Goal: Information Seeking & Learning: Learn about a topic

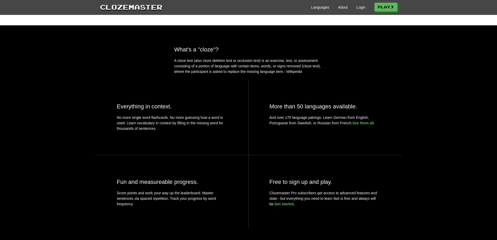
scroll to position [163, 0]
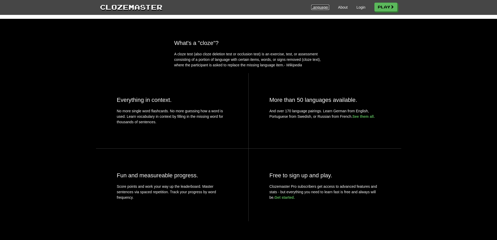
click at [313, 5] on link "Languages" at bounding box center [320, 7] width 18 height 5
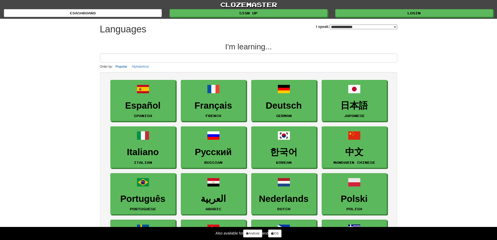
select select "*******"
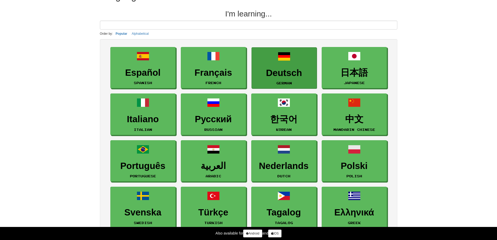
scroll to position [26, 0]
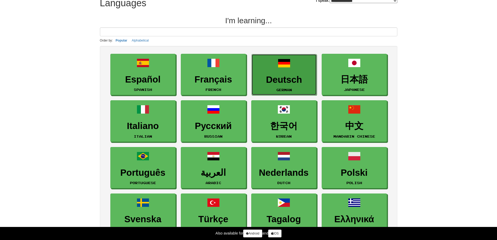
click at [283, 74] on link "Deutsch German" at bounding box center [283, 74] width 65 height 41
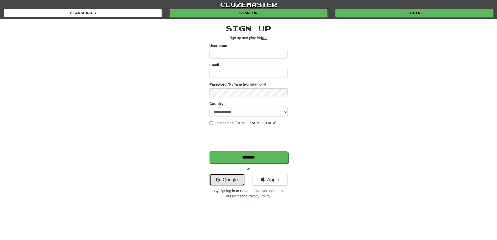
click at [232, 181] on link "Google" at bounding box center [226, 179] width 35 height 12
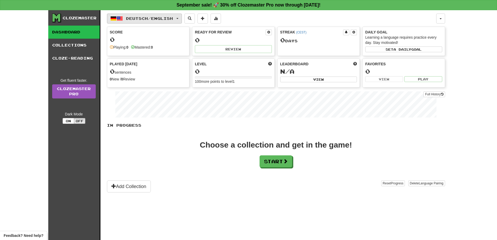
click at [173, 17] on span "Deutsch / English" at bounding box center [149, 18] width 47 height 4
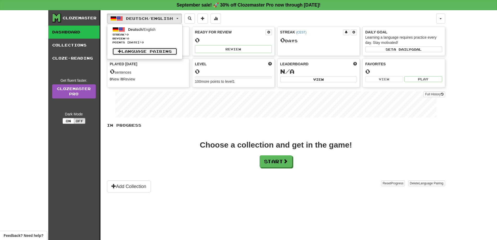
click at [154, 50] on link "Language Pairing" at bounding box center [144, 51] width 65 height 7
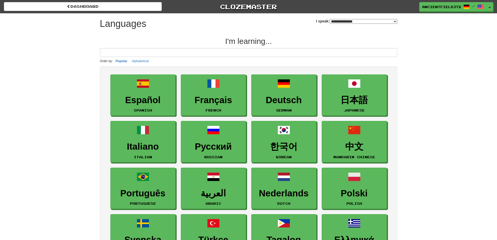
click at [352, 20] on select "**********" at bounding box center [363, 21] width 68 height 5
select select "*******"
click at [329, 19] on select "**********" at bounding box center [363, 21] width 68 height 5
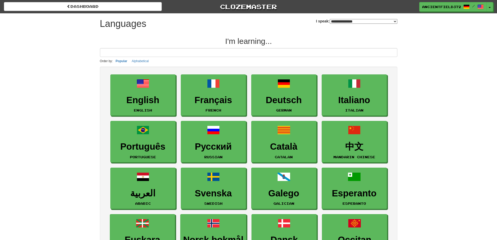
click at [450, 98] on div "**********" at bounding box center [248, 158] width 497 height 317
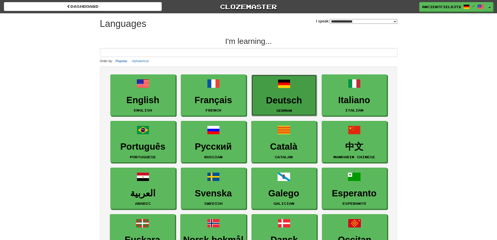
click at [292, 91] on link "Deutsch German" at bounding box center [283, 95] width 65 height 41
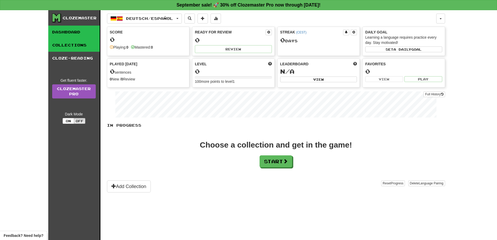
click at [86, 48] on link "Collections" at bounding box center [73, 45] width 51 height 13
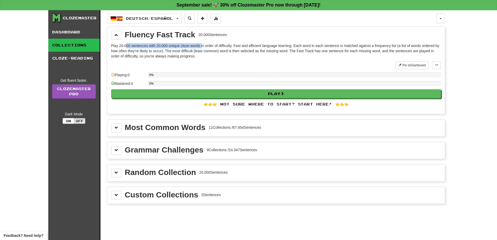
drag, startPoint x: 126, startPoint y: 46, endPoint x: 201, endPoint y: 45, distance: 75.9
click at [201, 45] on p "Play 20.000 sentences with 20.000 unique cloze-words in order of difficulty. Fa…" at bounding box center [275, 51] width 329 height 16
click at [193, 89] on div "0%" at bounding box center [294, 85] width 293 height 9
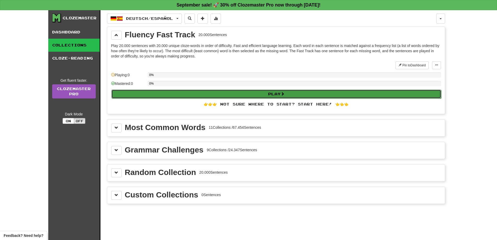
click at [195, 94] on button "Play" at bounding box center [275, 93] width 329 height 9
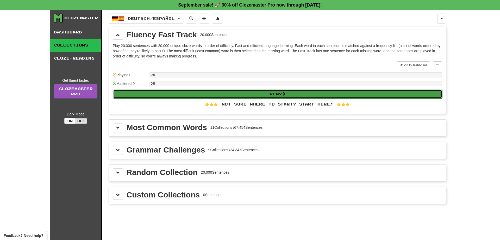
select select "**"
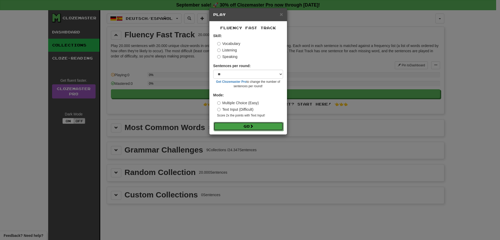
click at [264, 130] on button "Go" at bounding box center [249, 126] width 70 height 9
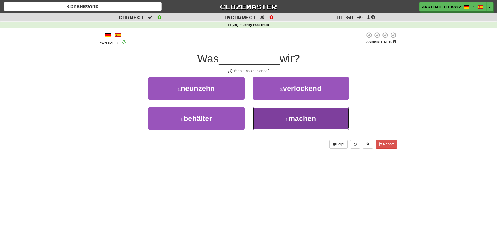
click at [274, 123] on button "4 . machen" at bounding box center [300, 118] width 96 height 23
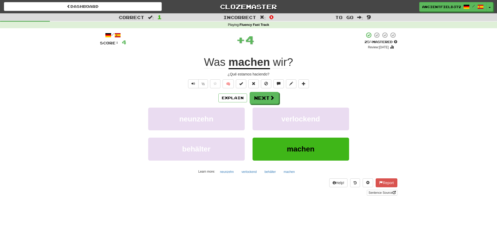
click at [263, 106] on div "Explain Next neunzehn verlockend behälter machen Learn more: neunzehn verlocken…" at bounding box center [248, 134] width 297 height 84
click at [265, 100] on button "Next" at bounding box center [264, 98] width 29 height 12
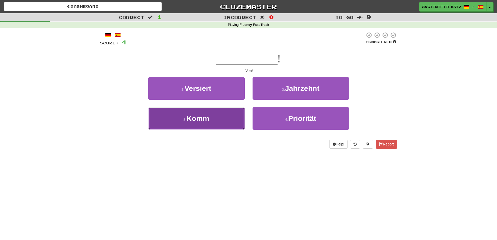
click at [225, 119] on button "3 . Komm" at bounding box center [196, 118] width 96 height 23
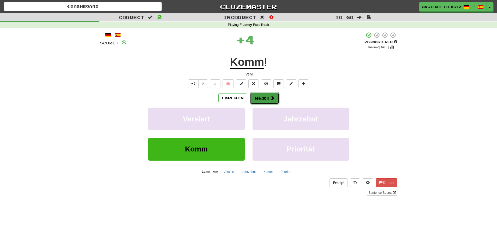
click at [268, 96] on button "Next" at bounding box center [264, 98] width 29 height 12
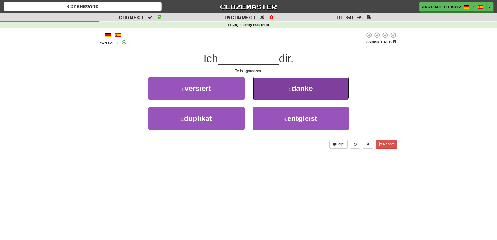
click at [297, 90] on span "danke" at bounding box center [301, 88] width 21 height 8
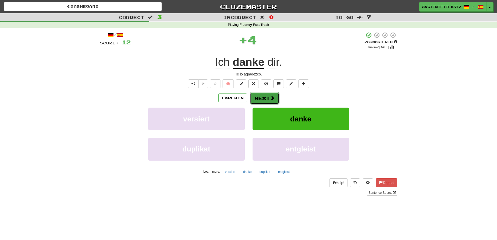
click at [260, 96] on button "Next" at bounding box center [264, 98] width 29 height 12
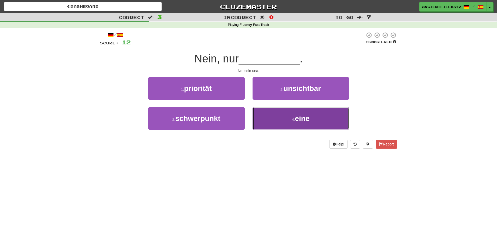
click at [276, 118] on button "4 . eine" at bounding box center [300, 118] width 96 height 23
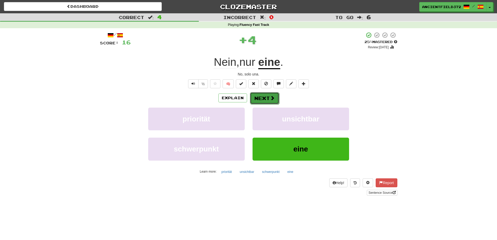
click at [266, 98] on button "Next" at bounding box center [264, 98] width 29 height 12
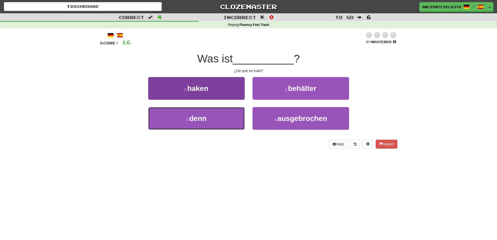
click at [224, 119] on button "3 . denn" at bounding box center [196, 118] width 96 height 23
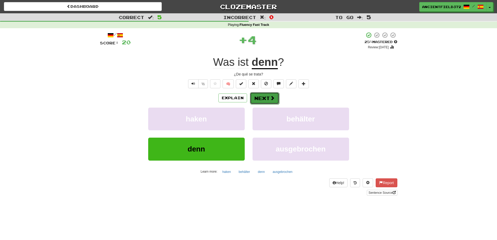
click at [261, 98] on button "Next" at bounding box center [264, 98] width 29 height 12
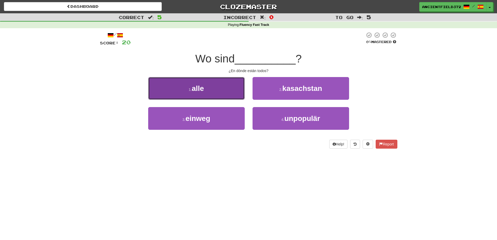
click at [229, 91] on button "1 . alle" at bounding box center [196, 88] width 96 height 23
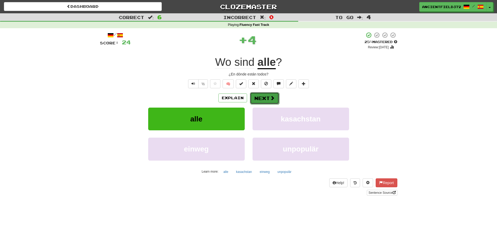
click at [258, 98] on button "Next" at bounding box center [264, 98] width 29 height 12
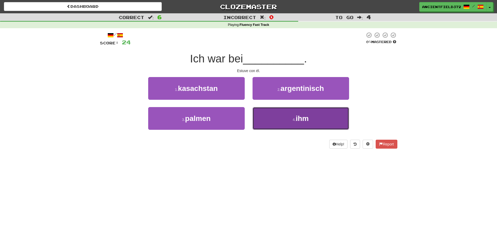
click at [268, 117] on button "4 . ihm" at bounding box center [300, 118] width 96 height 23
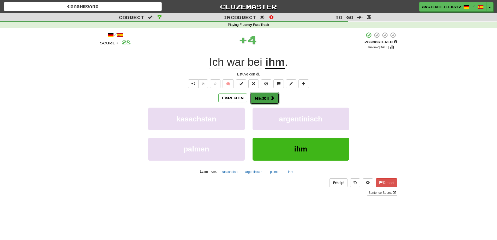
click at [256, 101] on button "Next" at bounding box center [264, 98] width 29 height 12
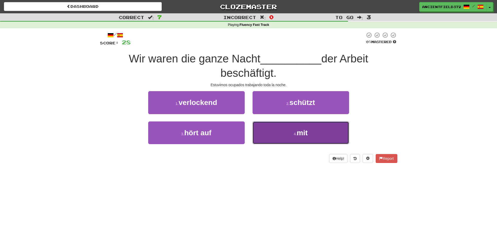
click at [283, 133] on button "4 . mit" at bounding box center [300, 132] width 96 height 23
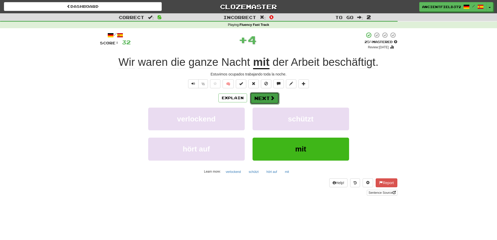
click at [267, 100] on button "Next" at bounding box center [264, 98] width 29 height 12
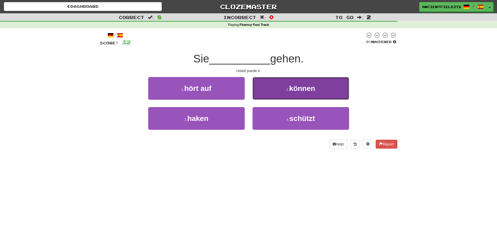
click at [274, 94] on button "2 . können" at bounding box center [300, 88] width 96 height 23
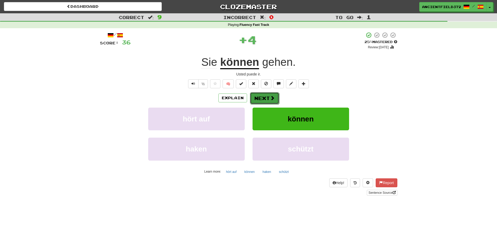
click at [261, 101] on button "Next" at bounding box center [264, 98] width 29 height 12
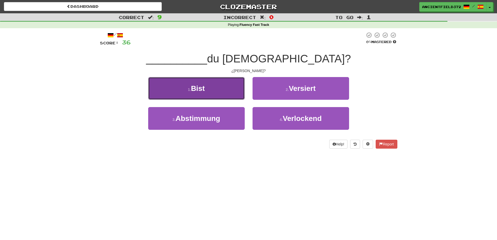
click at [228, 91] on button "1 . Bist" at bounding box center [196, 88] width 96 height 23
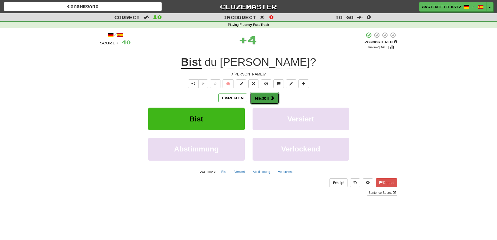
click at [256, 99] on button "Next" at bounding box center [264, 98] width 29 height 12
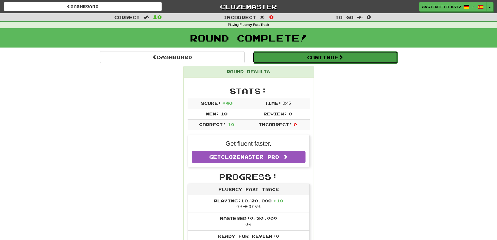
click at [290, 55] on button "Continue" at bounding box center [325, 57] width 145 height 12
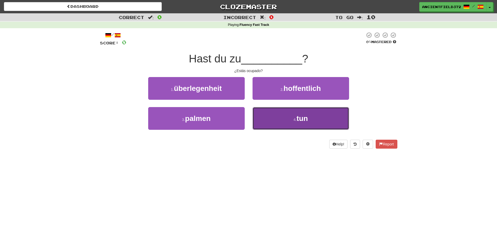
click at [286, 123] on button "4 . tun" at bounding box center [300, 118] width 96 height 23
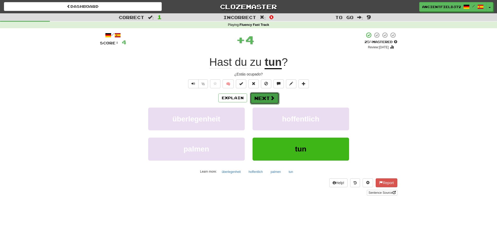
click at [265, 96] on button "Next" at bounding box center [264, 98] width 29 height 12
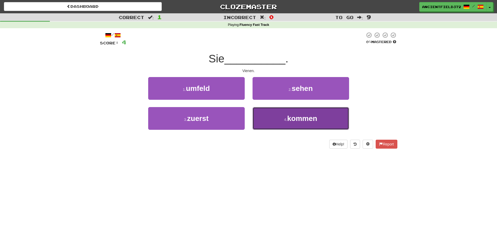
click at [286, 118] on small "4 ." at bounding box center [285, 119] width 3 height 4
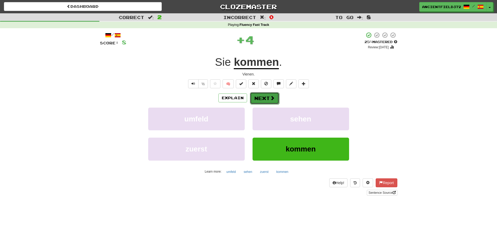
click at [261, 100] on button "Next" at bounding box center [264, 98] width 29 height 12
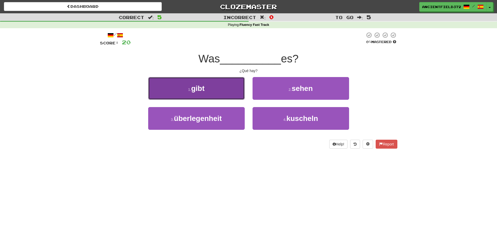
click at [225, 90] on button "1 . gibt" at bounding box center [196, 88] width 96 height 23
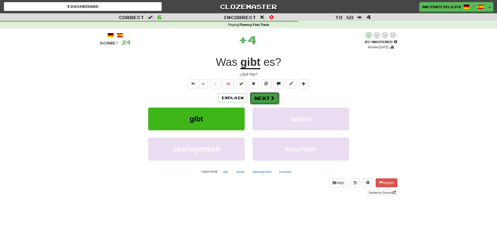
click at [257, 96] on button "Next" at bounding box center [264, 98] width 29 height 12
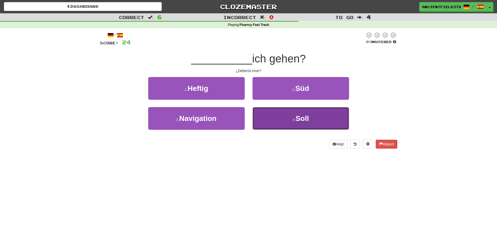
click at [286, 118] on button "4 . Soll" at bounding box center [300, 118] width 96 height 23
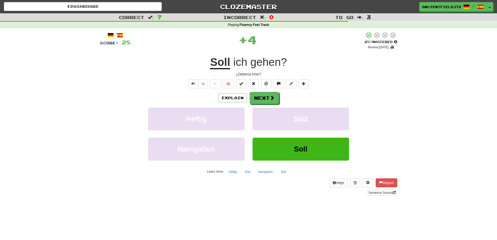
click at [265, 91] on div "/ Score: 28 + 4 25 % Mastered Review: 2025-09-18 Soll ich gehen ? ¿Debería irme…" at bounding box center [248, 113] width 297 height 163
click at [265, 98] on button "Next" at bounding box center [264, 98] width 29 height 12
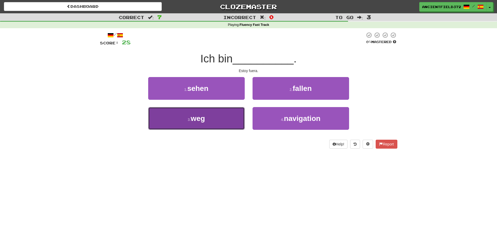
click at [232, 116] on button "3 . weg" at bounding box center [196, 118] width 96 height 23
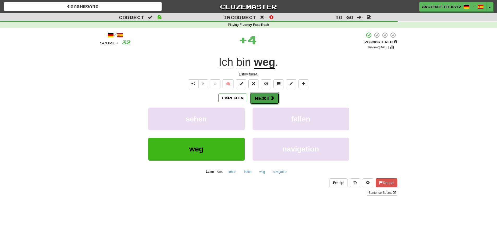
click at [266, 100] on button "Next" at bounding box center [264, 98] width 29 height 12
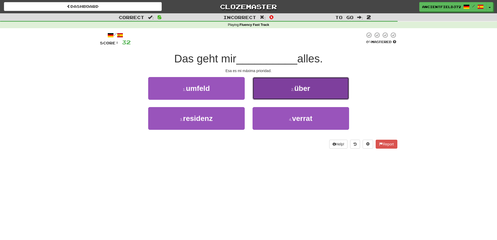
click at [284, 86] on button "2 . über" at bounding box center [300, 88] width 96 height 23
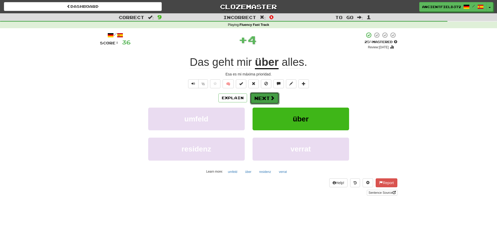
click at [263, 96] on button "Next" at bounding box center [264, 98] width 29 height 12
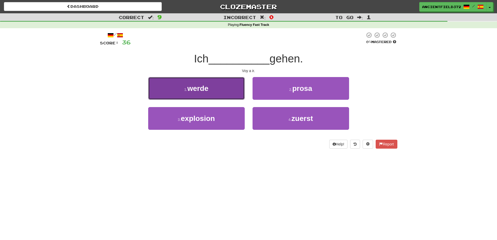
click at [224, 95] on button "1 . werde" at bounding box center [196, 88] width 96 height 23
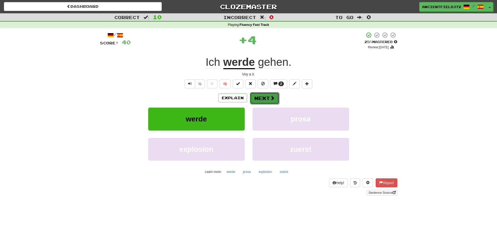
click at [256, 100] on button "Next" at bounding box center [264, 98] width 29 height 12
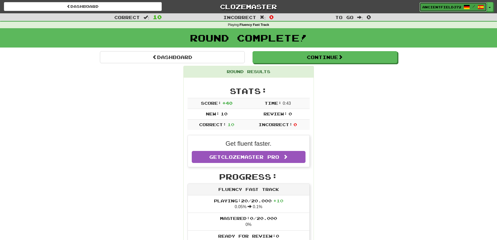
click at [452, 10] on link "AncientField3720 /" at bounding box center [452, 6] width 67 height 9
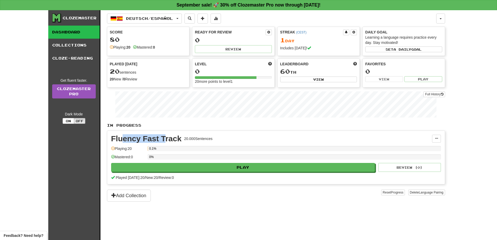
drag, startPoint x: 124, startPoint y: 139, endPoint x: 163, endPoint y: 139, distance: 39.4
click at [163, 139] on div "Fluency Fast Track" at bounding box center [146, 138] width 70 height 8
click at [183, 139] on div "Fluency Fast Track 20.000 Sentences" at bounding box center [271, 138] width 321 height 8
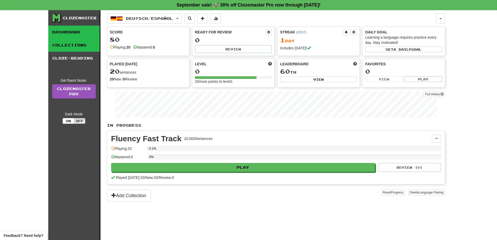
click at [88, 49] on link "Collections" at bounding box center [73, 45] width 51 height 13
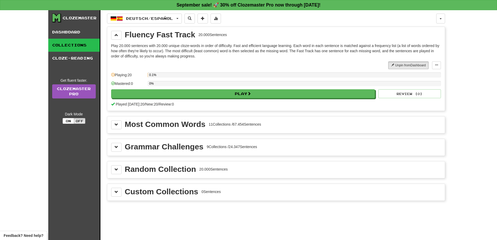
click at [154, 124] on div "Most Common Words" at bounding box center [165, 124] width 81 height 8
click at [116, 125] on span at bounding box center [116, 125] width 4 height 4
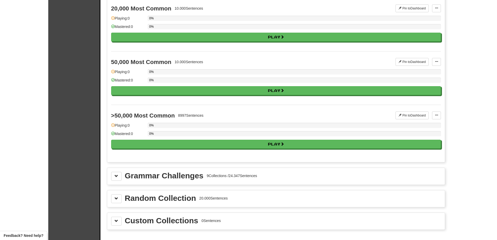
scroll to position [560, 0]
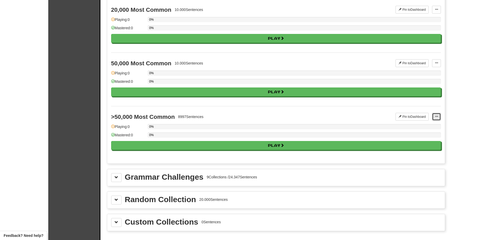
click at [435, 118] on span at bounding box center [435, 116] width 3 height 3
click at [418, 118] on button "Pin to Dashboard" at bounding box center [411, 117] width 33 height 8
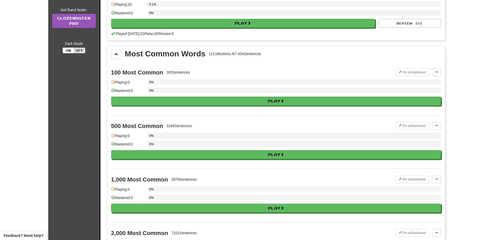
scroll to position [0, 0]
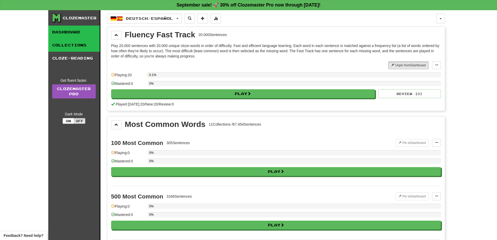
click at [71, 28] on link "Dashboard" at bounding box center [73, 32] width 51 height 13
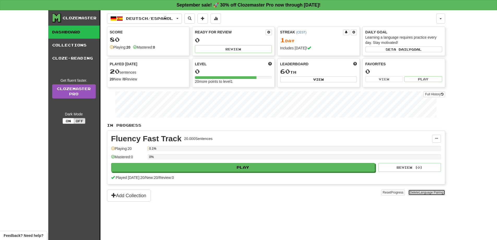
click at [424, 191] on span "Language Pairing" at bounding box center [430, 192] width 25 height 4
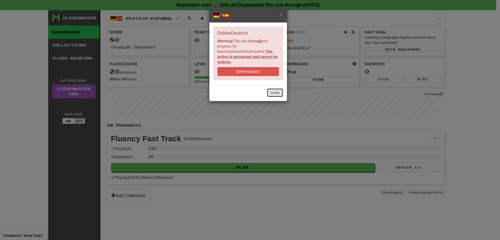
click at [277, 90] on button "Close" at bounding box center [275, 92] width 16 height 9
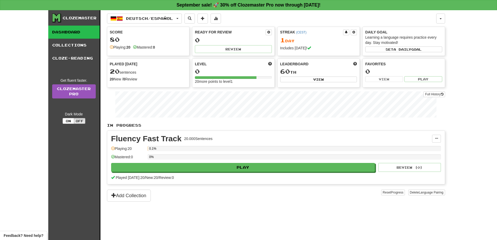
click at [279, 201] on div "Add Collection" at bounding box center [244, 195] width 274 height 12
click at [435, 138] on span at bounding box center [435, 138] width 3 height 3
click at [420, 160] on span "Unpin from Dashboard" at bounding box center [416, 159] width 37 height 4
click at [291, 209] on div "Deutsch / Español Deutsch / English Streak: 0 Review: 0 Points today: 0 Deutsch…" at bounding box center [276, 131] width 338 height 242
click at [81, 45] on link "Collections" at bounding box center [73, 45] width 51 height 13
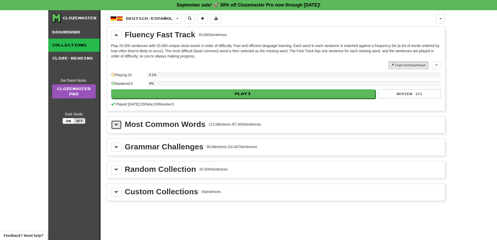
click at [117, 124] on span at bounding box center [116, 125] width 4 height 4
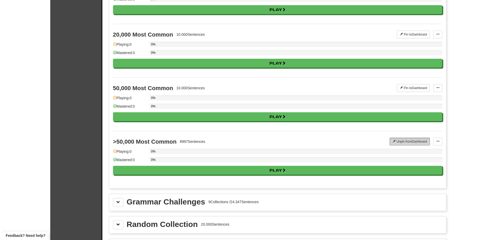
scroll to position [534, 0]
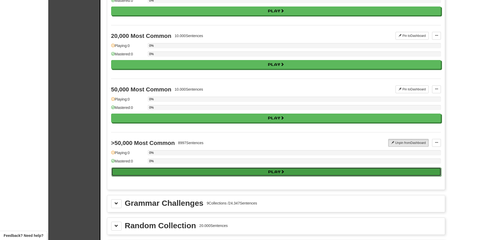
click at [235, 171] on button "Play" at bounding box center [275, 171] width 329 height 9
select select "**"
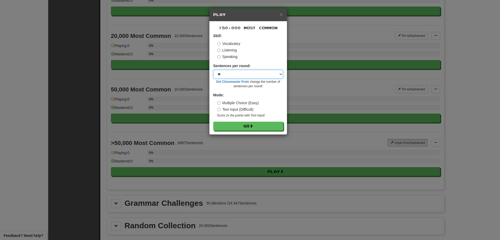
click at [253, 73] on select "* ** ** ** ** ** *** ********" at bounding box center [248, 74] width 70 height 9
click at [275, 58] on div "Speaking" at bounding box center [250, 56] width 66 height 5
click at [247, 109] on label "Text Input (Difficult)" at bounding box center [235, 109] width 36 height 5
click at [239, 126] on button "Go" at bounding box center [249, 126] width 70 height 9
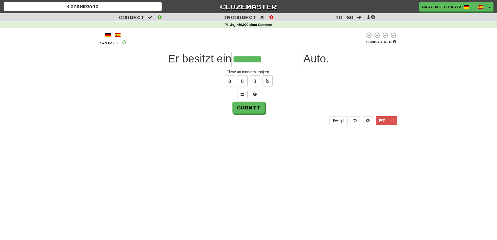
type input "**********"
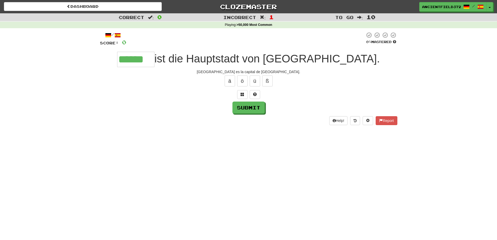
type input "******"
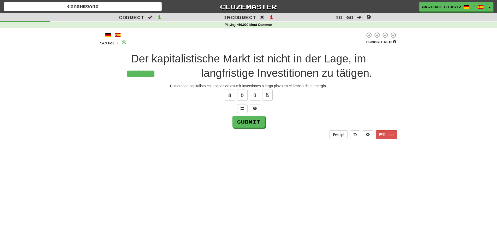
type input "**********"
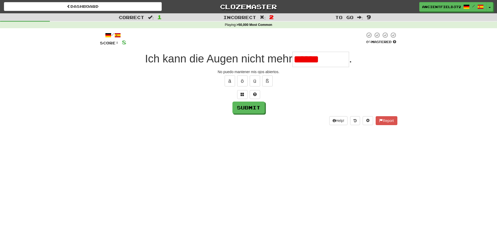
type input "**********"
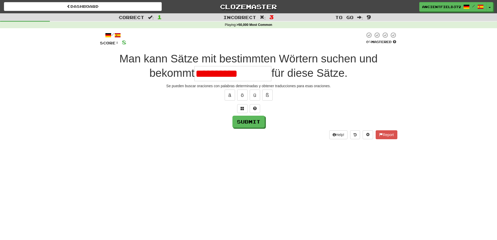
type input "**********"
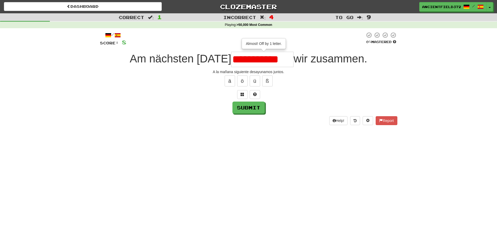
type input "**********"
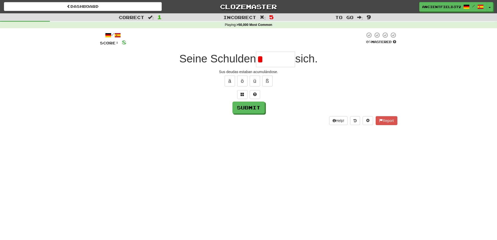
type input "*******"
type input "*********"
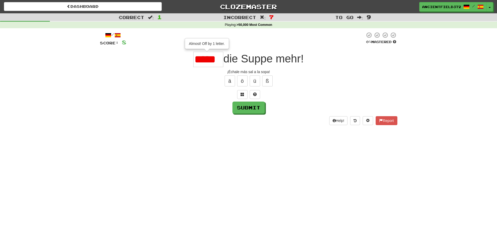
type input "*****"
type input "**********"
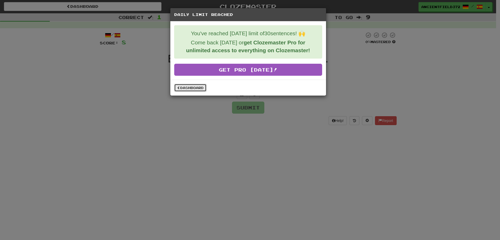
click at [190, 85] on link "Dashboard" at bounding box center [190, 88] width 32 height 8
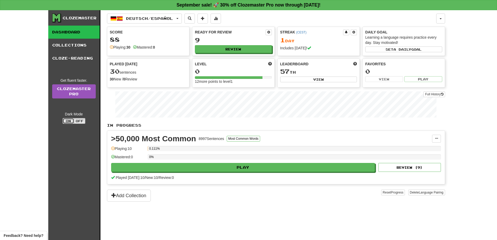
click at [72, 121] on button "On" at bounding box center [68, 121] width 11 height 6
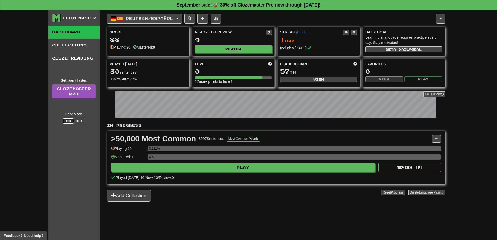
click at [74, 121] on button "On" at bounding box center [68, 121] width 11 height 6
click at [80, 120] on button "Off" at bounding box center [79, 121] width 11 height 6
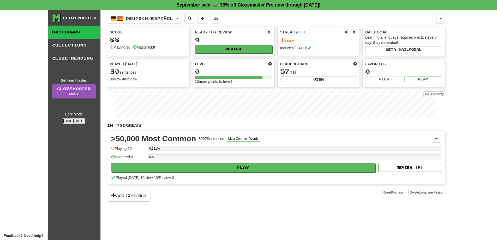
click at [69, 121] on button "On" at bounding box center [68, 121] width 11 height 6
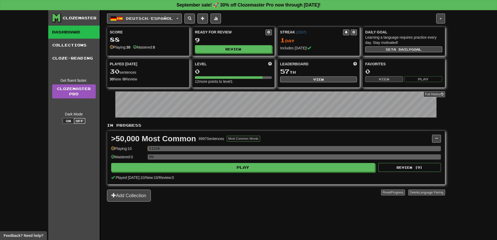
click at [78, 120] on button "Off" at bounding box center [79, 121] width 11 height 6
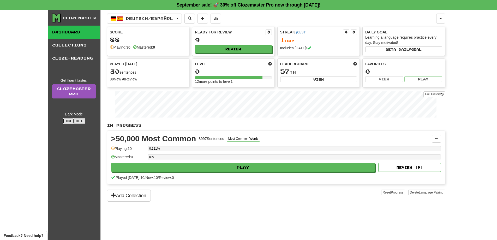
click at [66, 120] on button "On" at bounding box center [68, 121] width 11 height 6
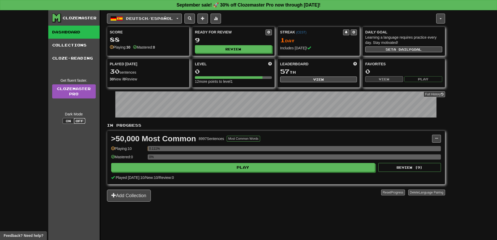
click at [79, 121] on button "Off" at bounding box center [79, 121] width 11 height 6
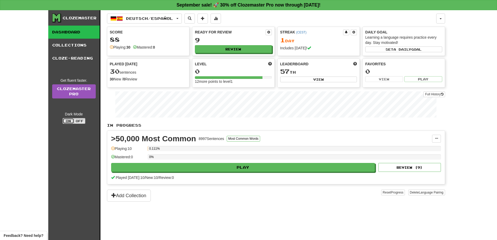
click at [70, 121] on button "On" at bounding box center [68, 121] width 11 height 6
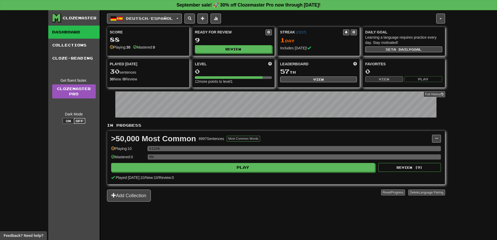
click at [79, 121] on button "Off" at bounding box center [79, 121] width 11 height 6
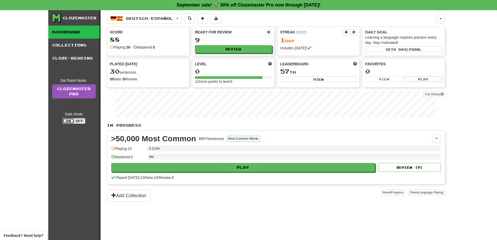
click at [69, 121] on button "On" at bounding box center [68, 121] width 11 height 6
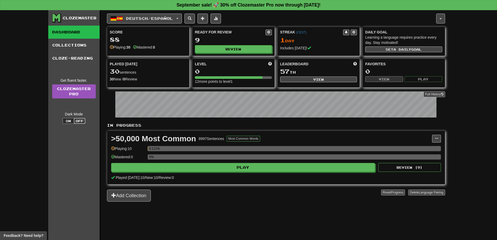
click at [76, 121] on button "Off" at bounding box center [79, 121] width 11 height 6
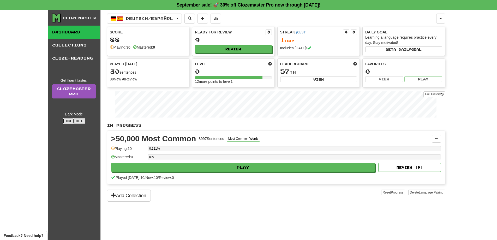
click at [67, 121] on button "On" at bounding box center [68, 121] width 11 height 6
